Goal: Information Seeking & Learning: Learn about a topic

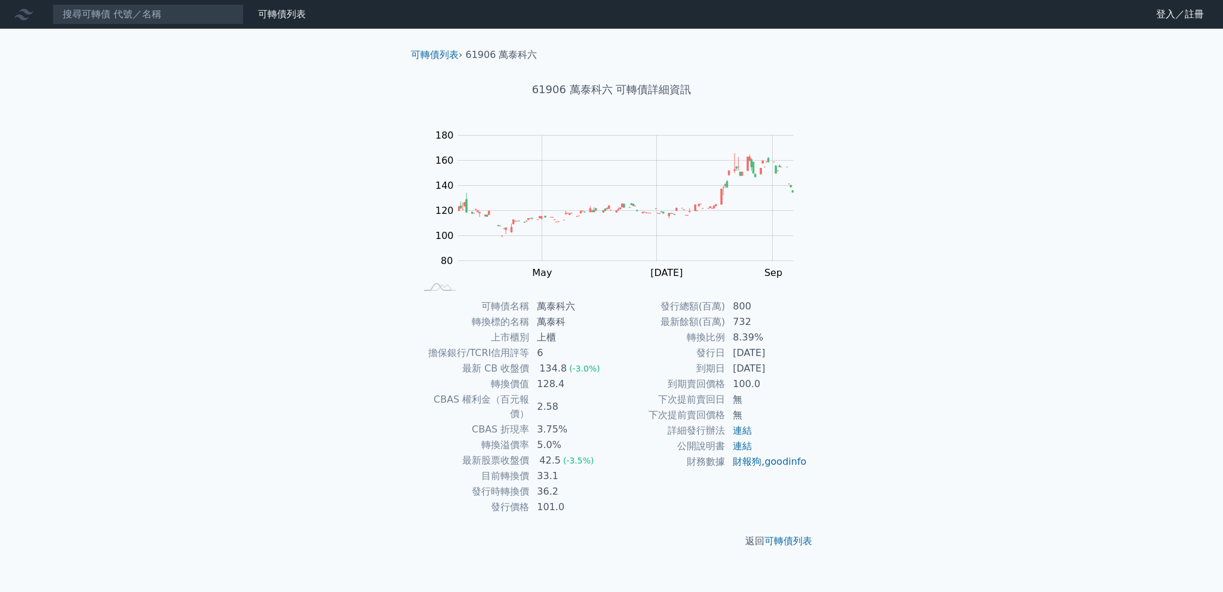
click at [762, 375] on td "[DATE]" at bounding box center [767, 369] width 82 height 16
click at [768, 366] on td "[DATE]" at bounding box center [767, 369] width 82 height 16
click at [814, 364] on div "可轉債名稱 萬泰科六 轉換標的名稱 萬泰科 上市櫃別 上櫃 擔保銀行/TCRI信用評等 6 最新 CB 收盤價 134.8 (-3.0%) 轉換價值 128.…" at bounding box center [611, 407] width 421 height 216
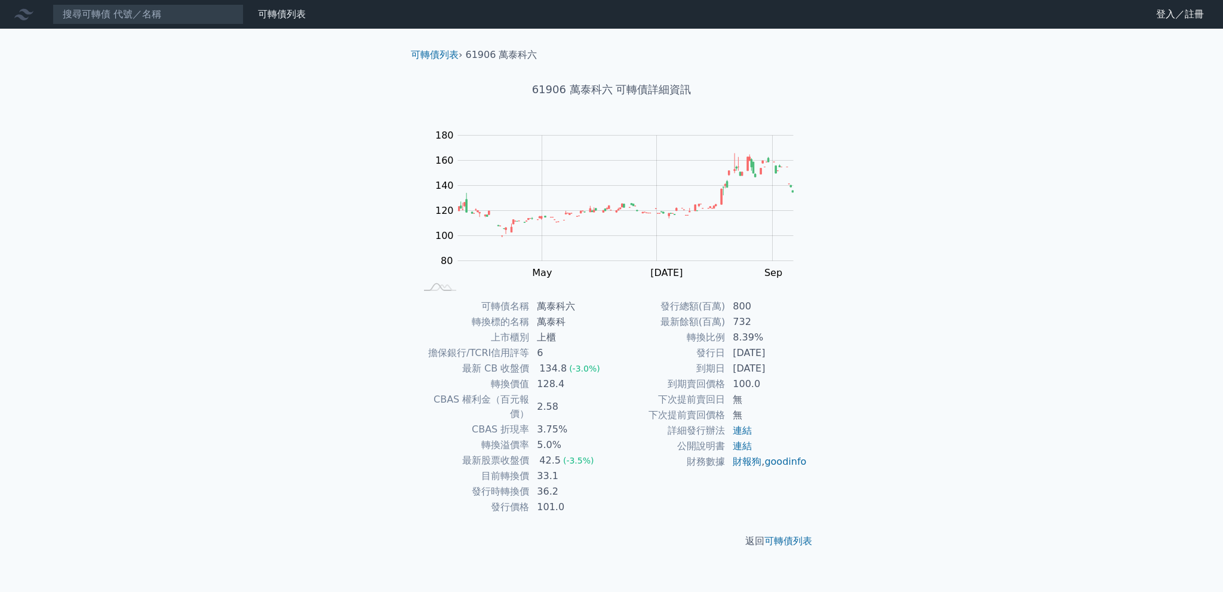
drag, startPoint x: 777, startPoint y: 363, endPoint x: 744, endPoint y: 361, distance: 32.9
click at [744, 361] on td "[DATE]" at bounding box center [767, 369] width 82 height 16
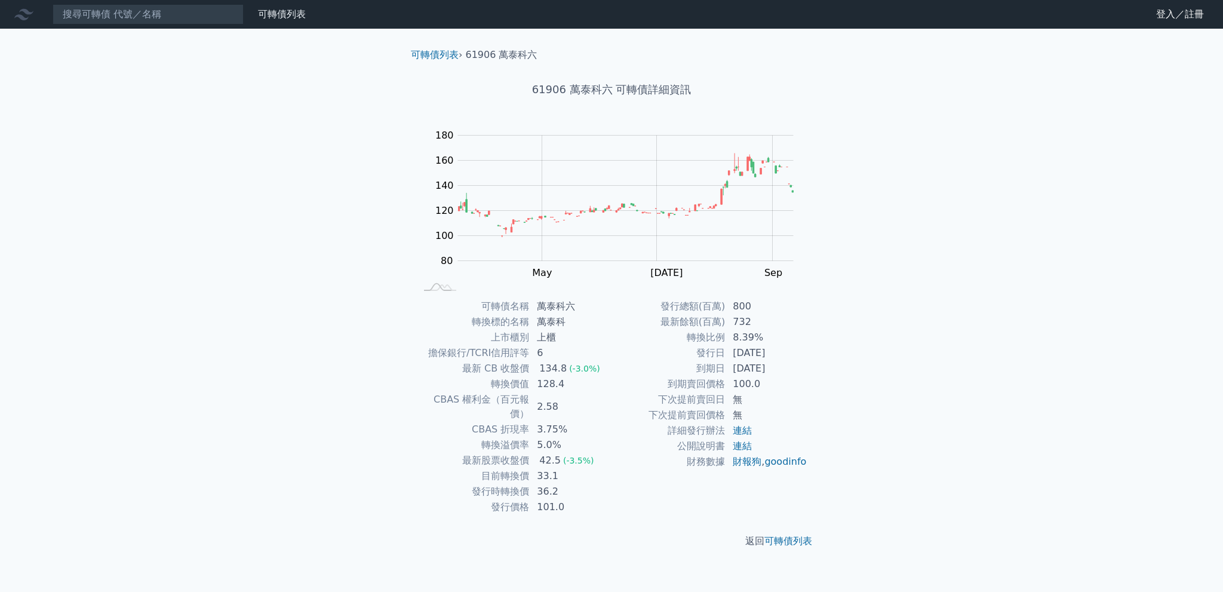
click at [722, 335] on td "轉換比例" at bounding box center [669, 338] width 114 height 16
click at [742, 336] on td "8.39%" at bounding box center [767, 338] width 82 height 16
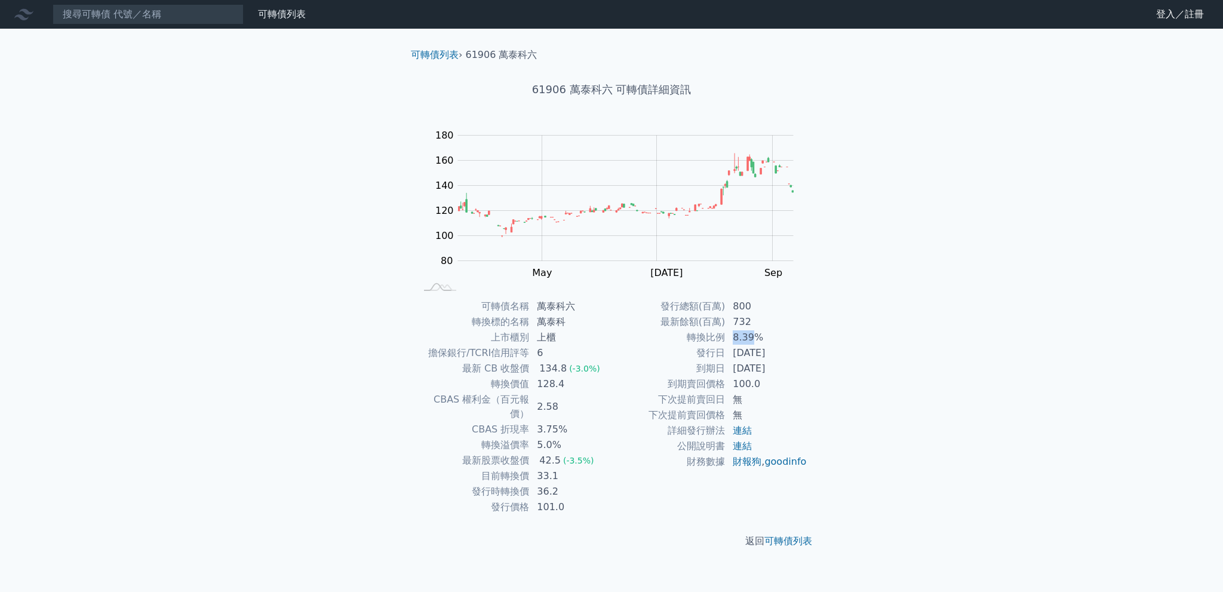
click at [742, 336] on td "8.39%" at bounding box center [767, 338] width 82 height 16
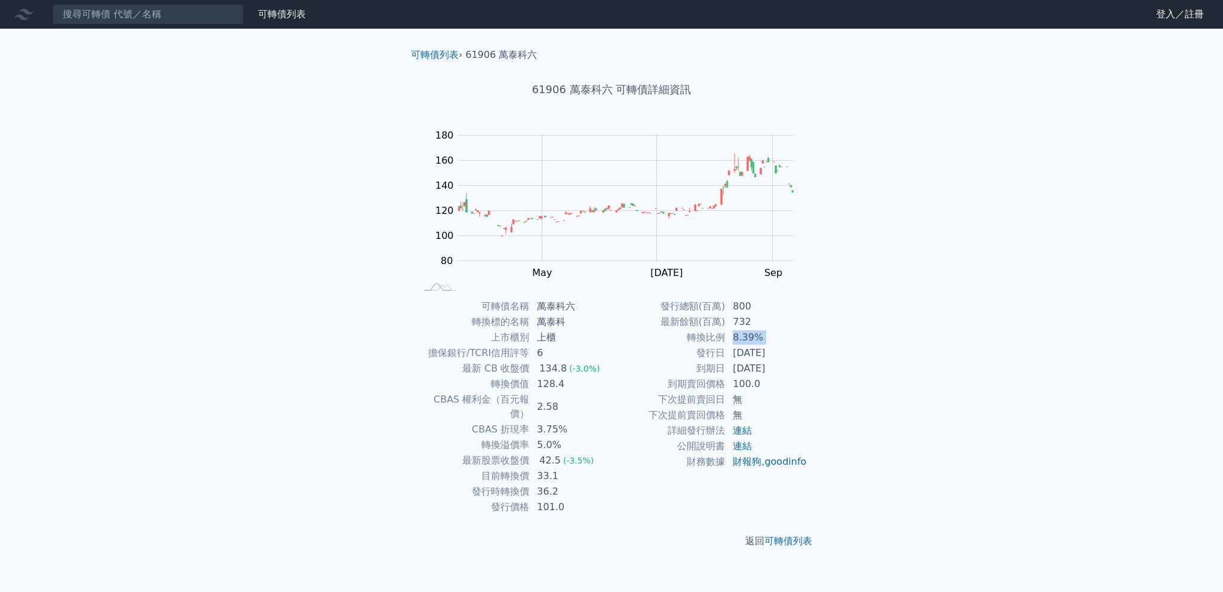
click at [742, 336] on td "8.39%" at bounding box center [767, 338] width 82 height 16
click at [542, 468] on td "33.1" at bounding box center [571, 476] width 82 height 16
click at [547, 468] on td "33.1" at bounding box center [571, 476] width 82 height 16
click at [556, 453] on div "42.5" at bounding box center [550, 460] width 26 height 14
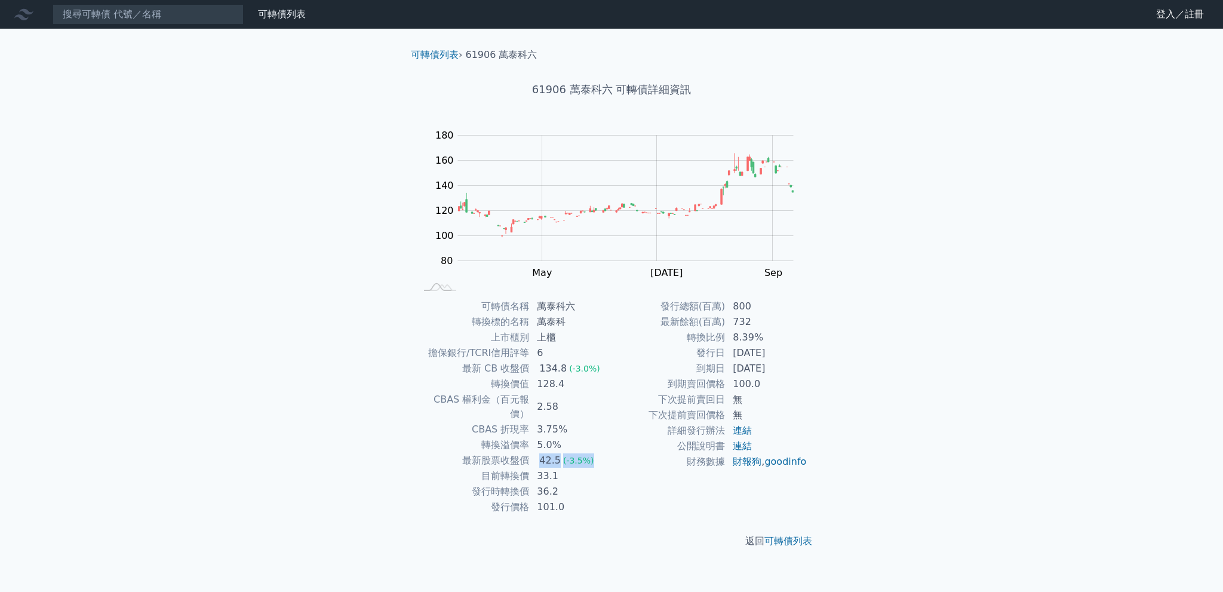
click at [556, 453] on div "42.5" at bounding box center [550, 460] width 26 height 14
click at [551, 453] on div "42.5" at bounding box center [550, 460] width 26 height 14
